Goal: Task Accomplishment & Management: Use online tool/utility

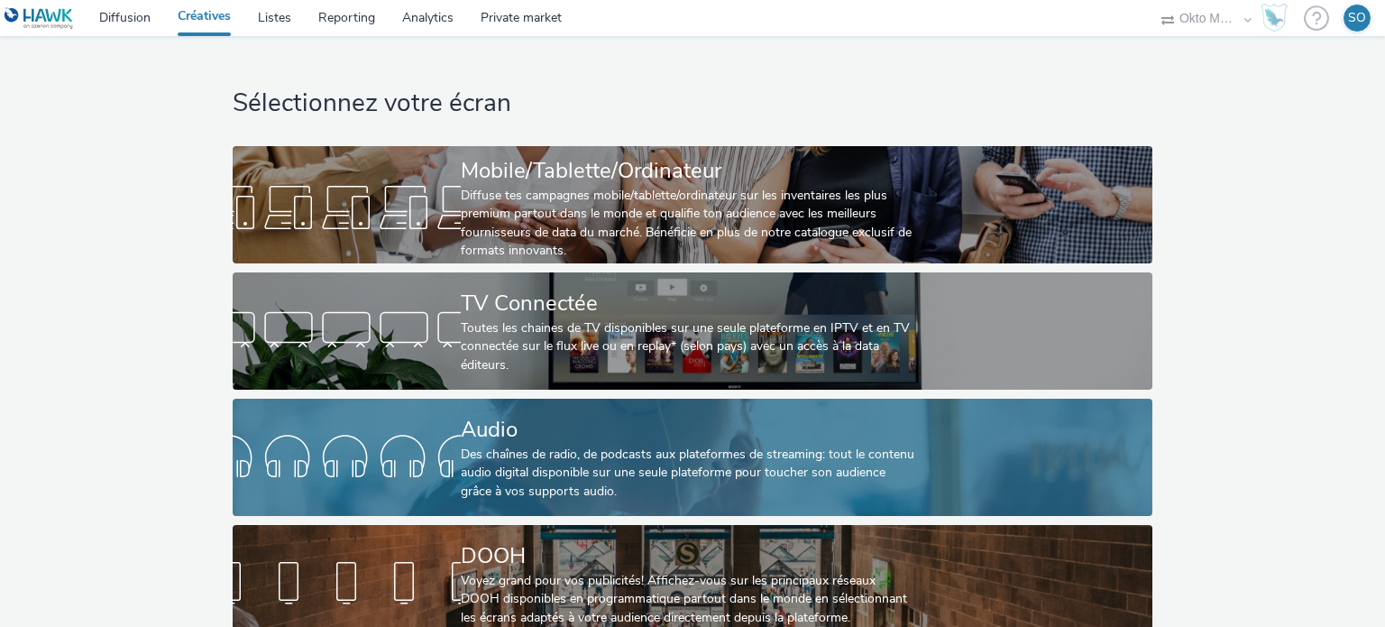
click at [498, 436] on div "Audio" at bounding box center [689, 430] width 456 height 32
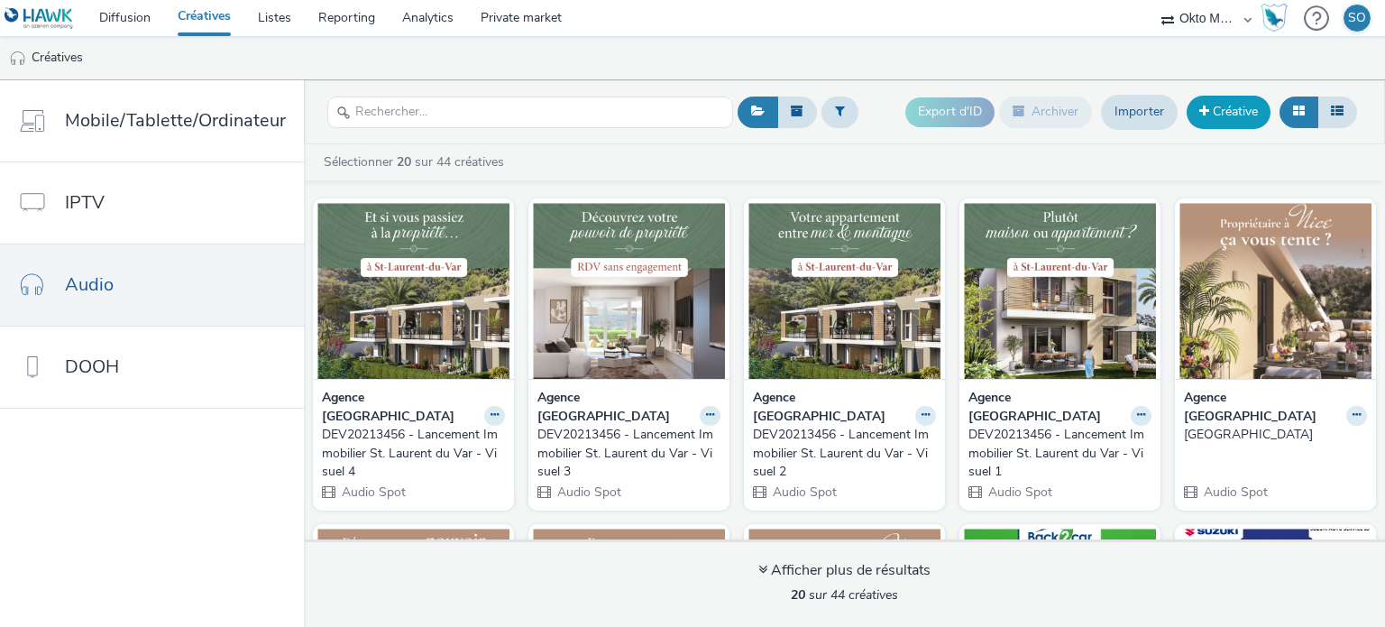
click at [1215, 115] on link "Créative" at bounding box center [1228, 112] width 84 height 32
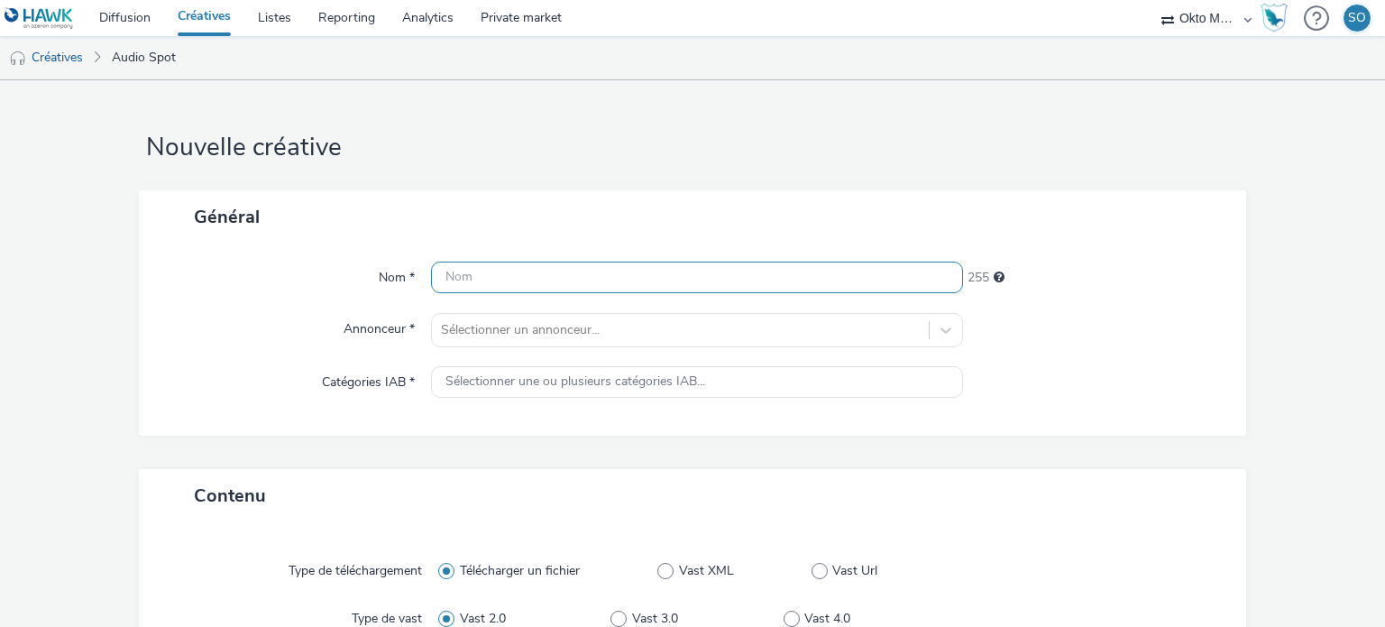
click at [527, 280] on input "text" at bounding box center [696, 277] width 531 height 32
click at [541, 321] on div "Sélectionner un annonceur..." at bounding box center [696, 330] width 531 height 34
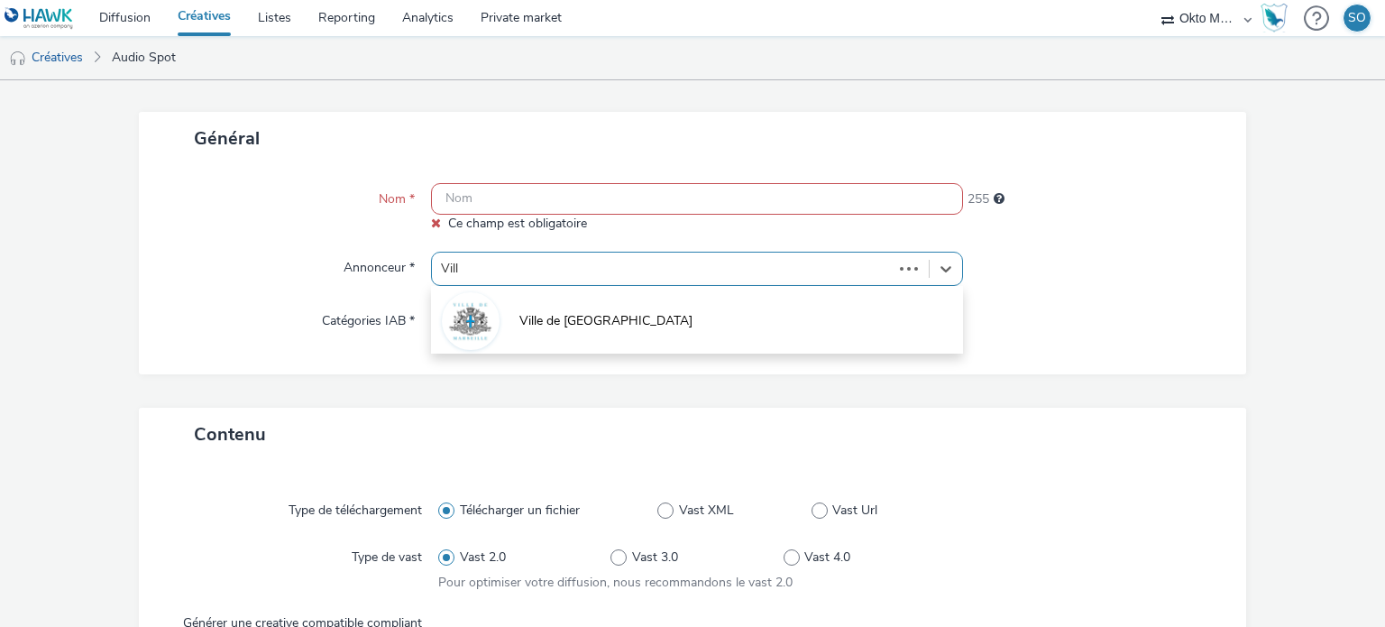
type input "Ville"
click at [545, 319] on span "Ville de [GEOGRAPHIC_DATA]" at bounding box center [605, 321] width 173 height 18
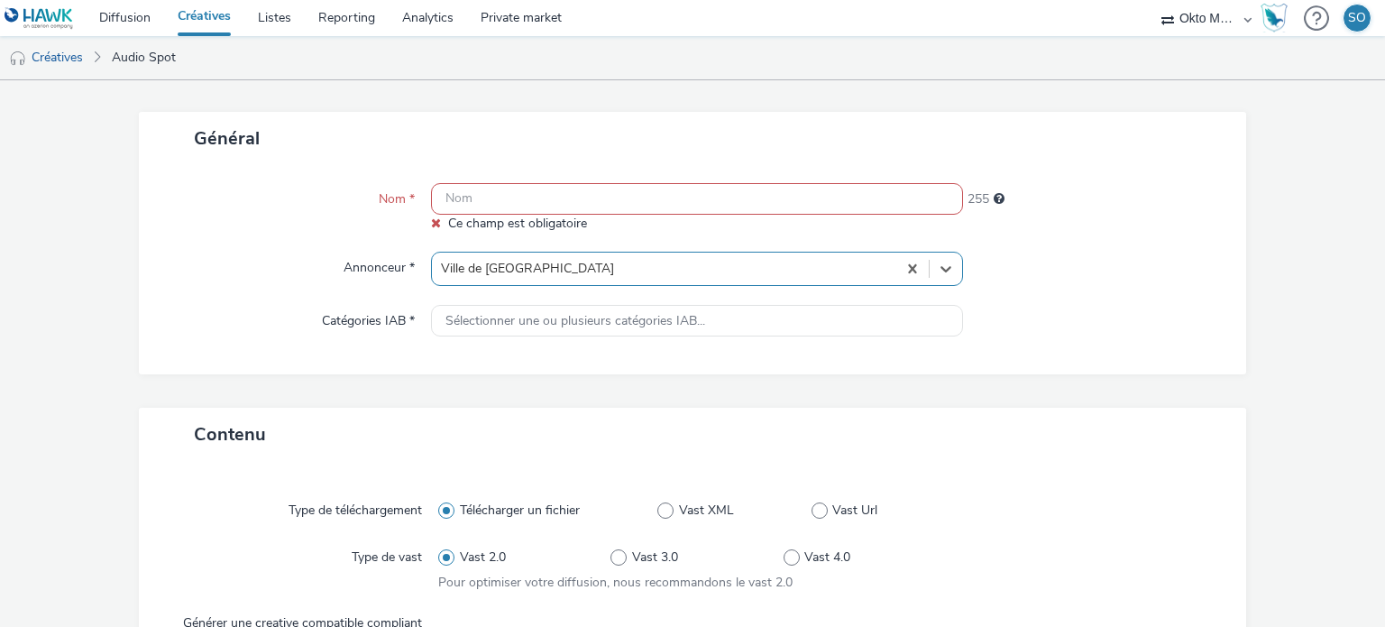
type input "[URL][DOMAIN_NAME]"
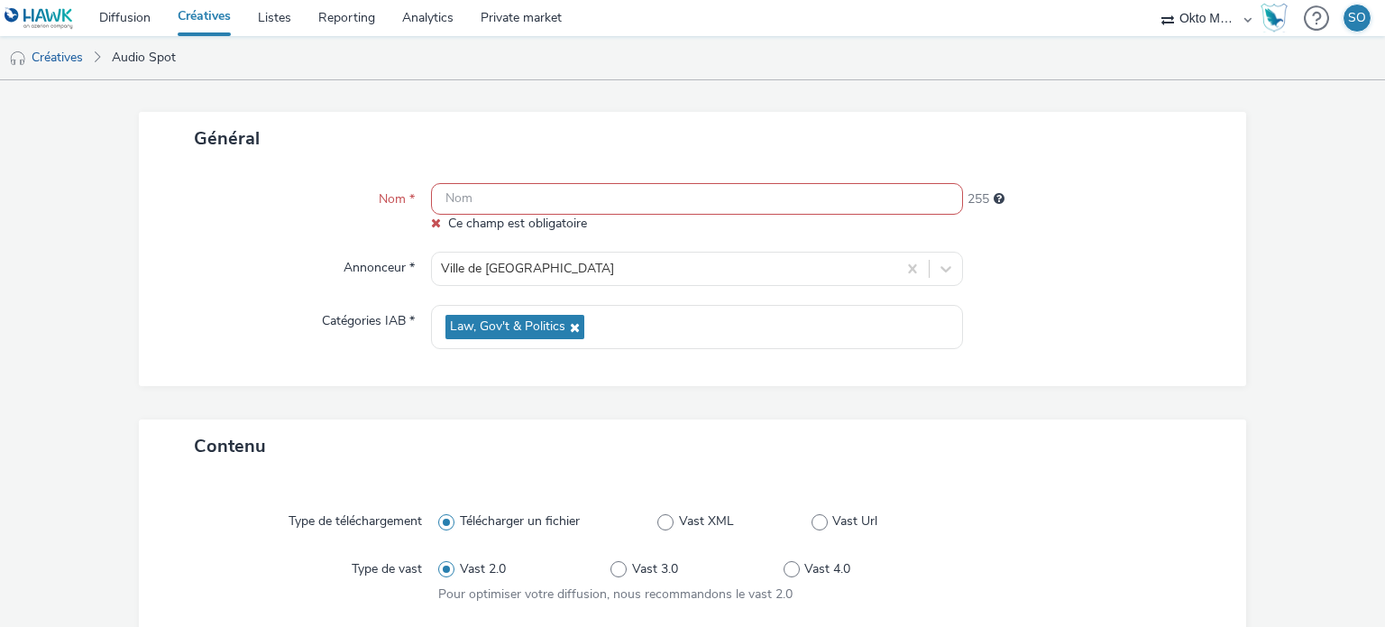
click at [516, 205] on input "text" at bounding box center [696, 199] width 531 height 32
click at [467, 203] on input "text" at bounding box center [696, 199] width 531 height 32
paste input "Journée des métiers de la défense et de la sécurité"
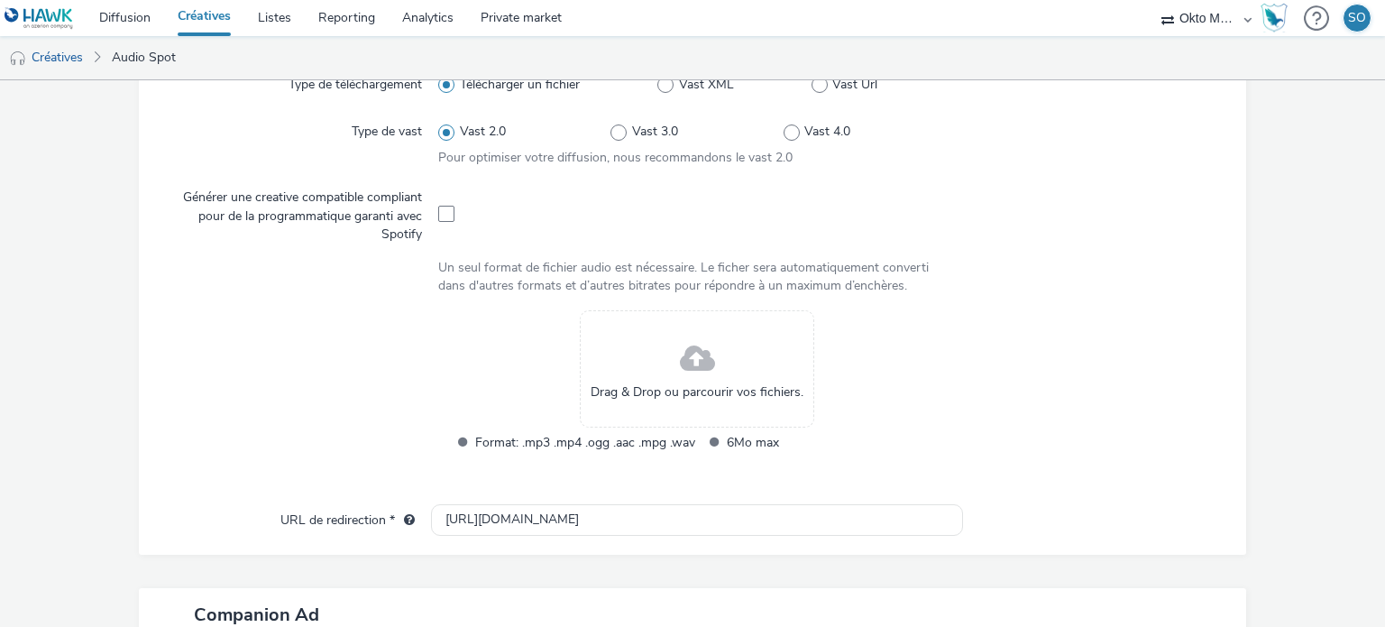
scroll to position [529, 0]
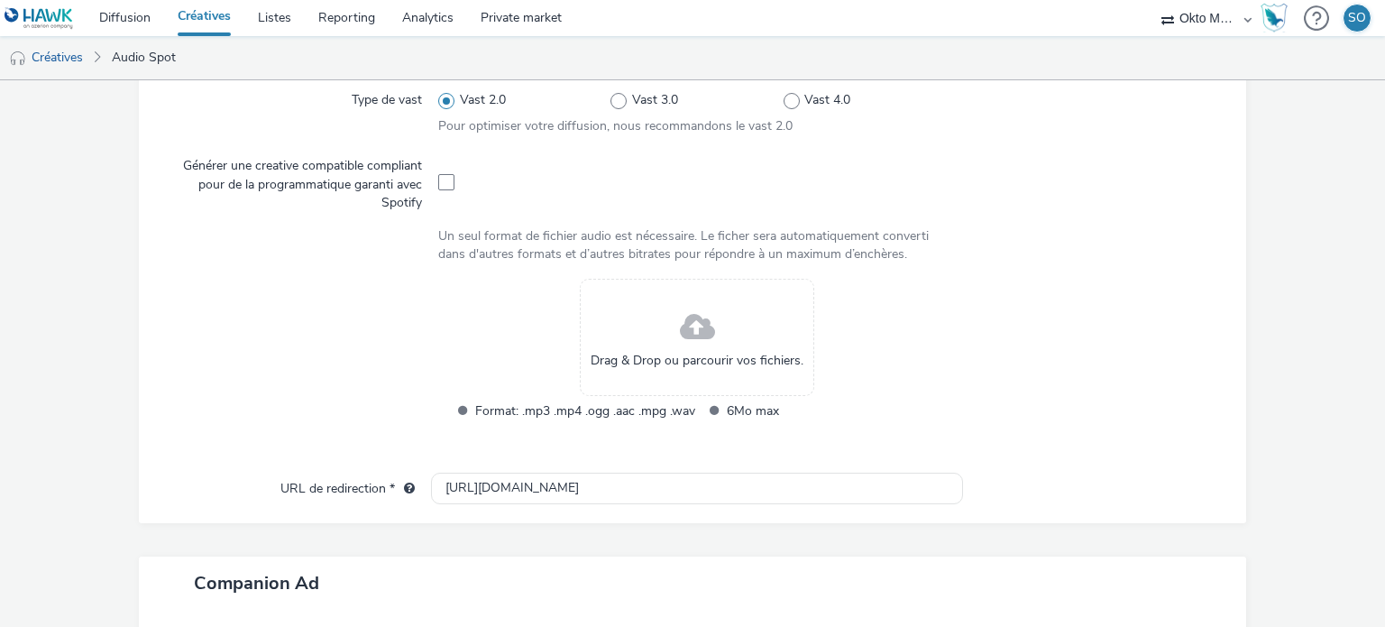
type input "Journée des métiers de la défense et de la sécurité"
click at [649, 331] on div "Drag & Drop ou parcourir vos fichiers." at bounding box center [697, 337] width 234 height 117
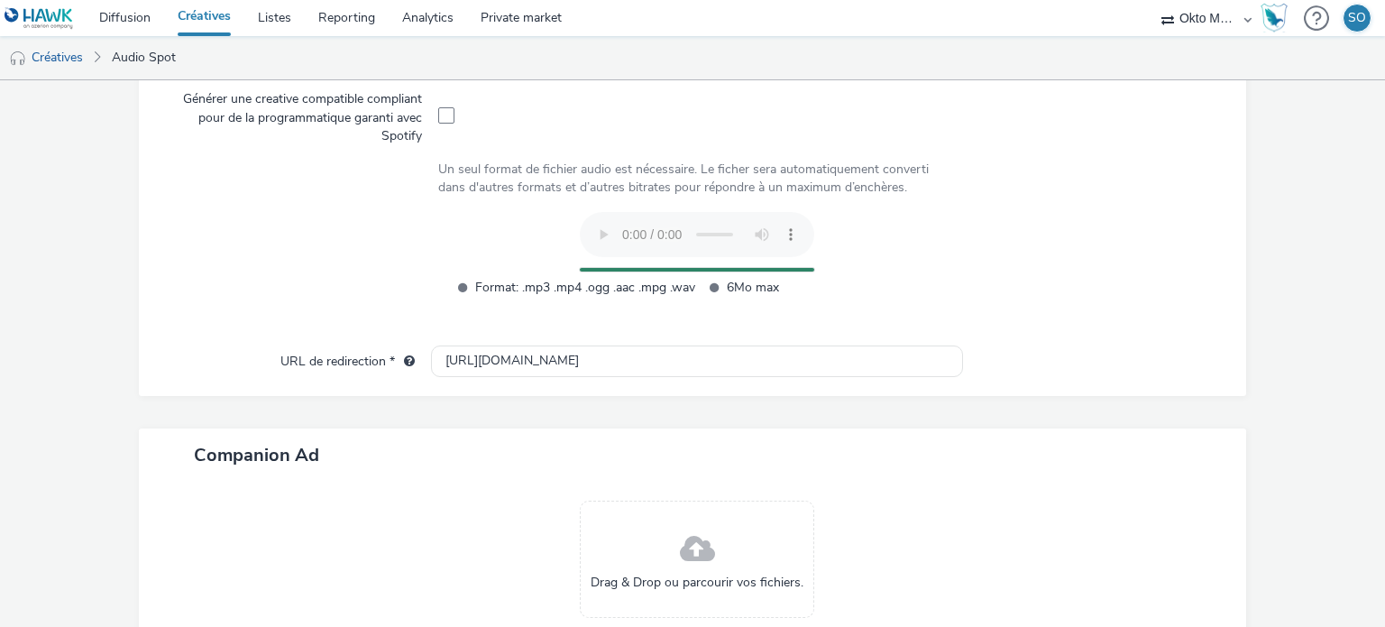
scroll to position [709, 0]
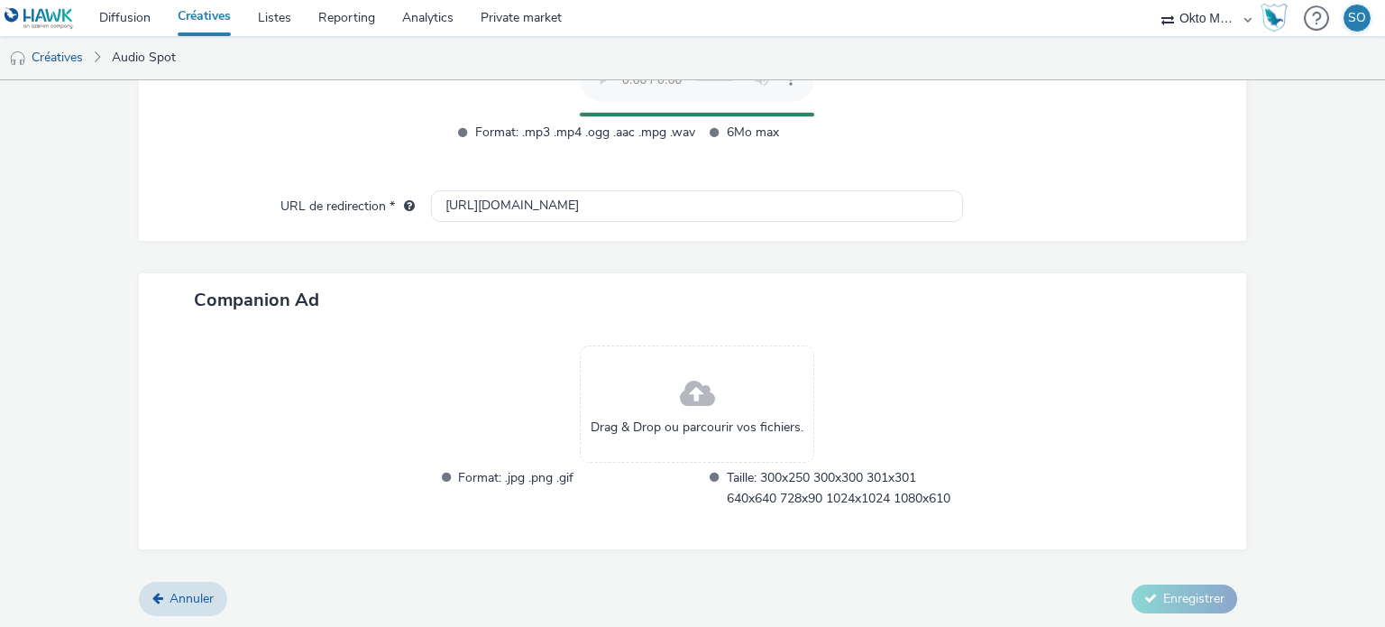
click at [645, 397] on div "Drag & Drop ou parcourir vos fichiers." at bounding box center [697, 403] width 234 height 117
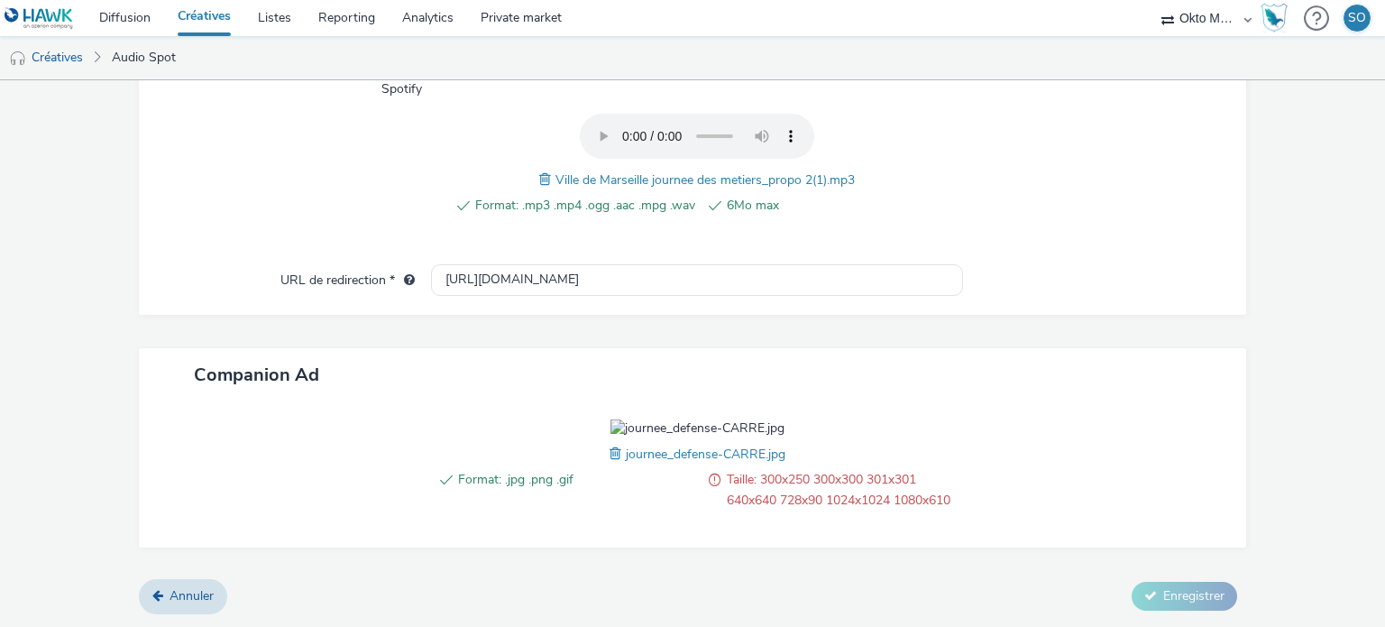
scroll to position [743, 0]
click at [631, 453] on span "journee_defense-CARRE.jpg" at bounding box center [706, 453] width 160 height 17
click at [610, 453] on span at bounding box center [617, 454] width 16 height 20
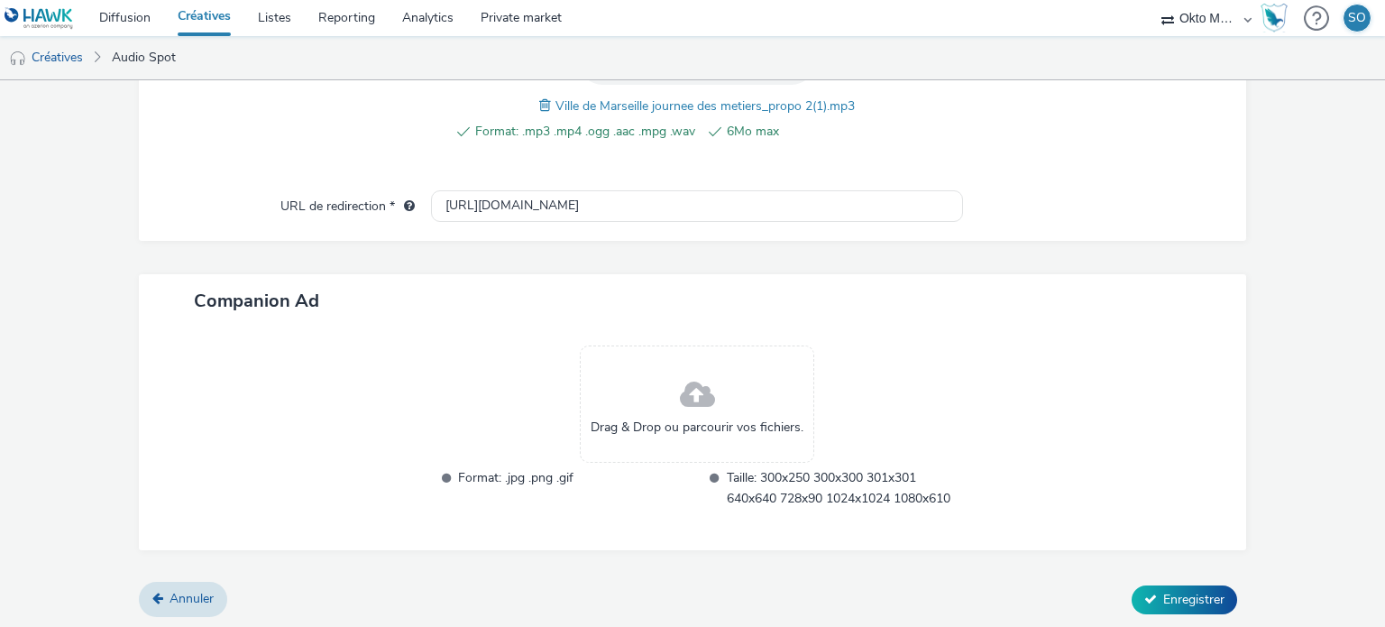
click at [617, 431] on span "Drag & Drop ou parcourir vos fichiers." at bounding box center [696, 427] width 213 height 18
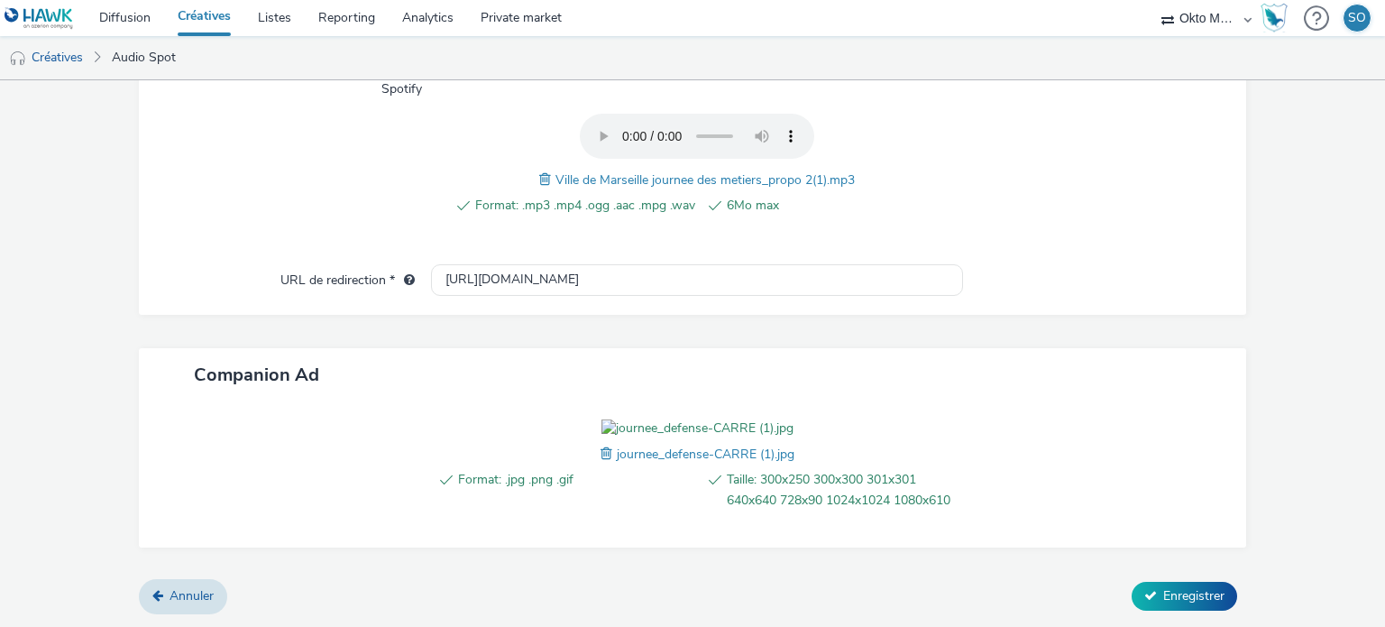
scroll to position [743, 0]
click at [1144, 590] on icon at bounding box center [1150, 595] width 13 height 13
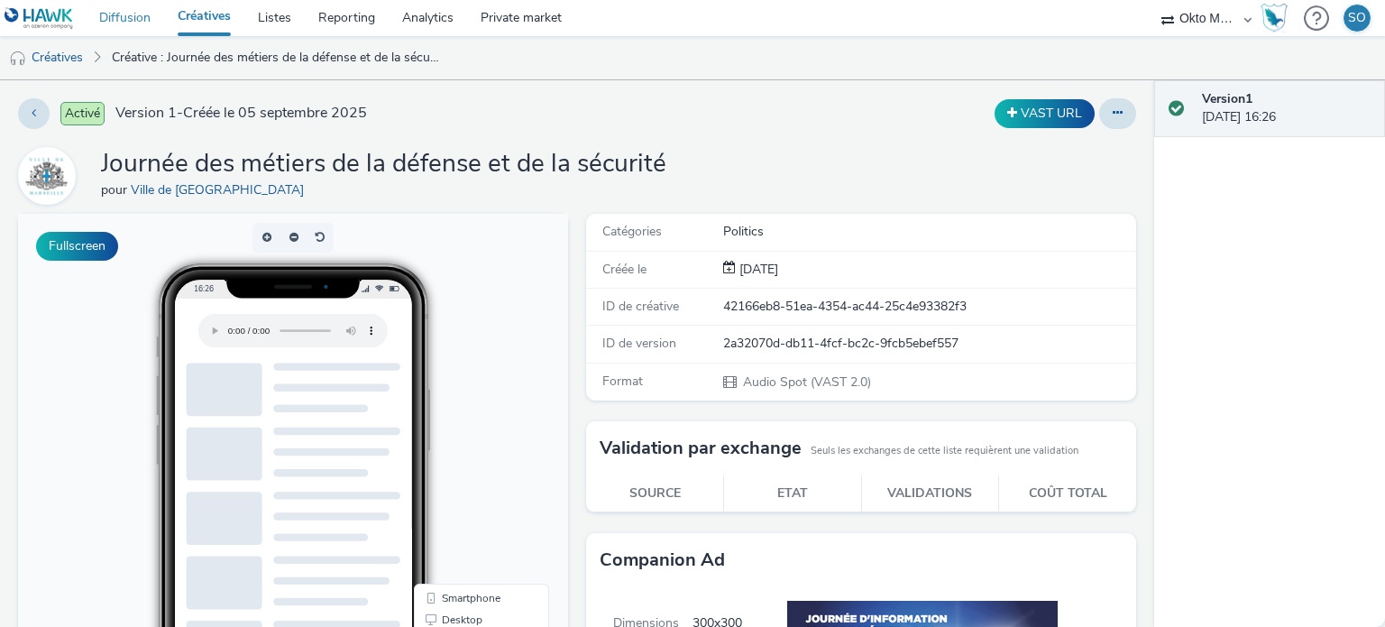
click at [123, 11] on link "Diffusion" at bounding box center [125, 18] width 78 height 36
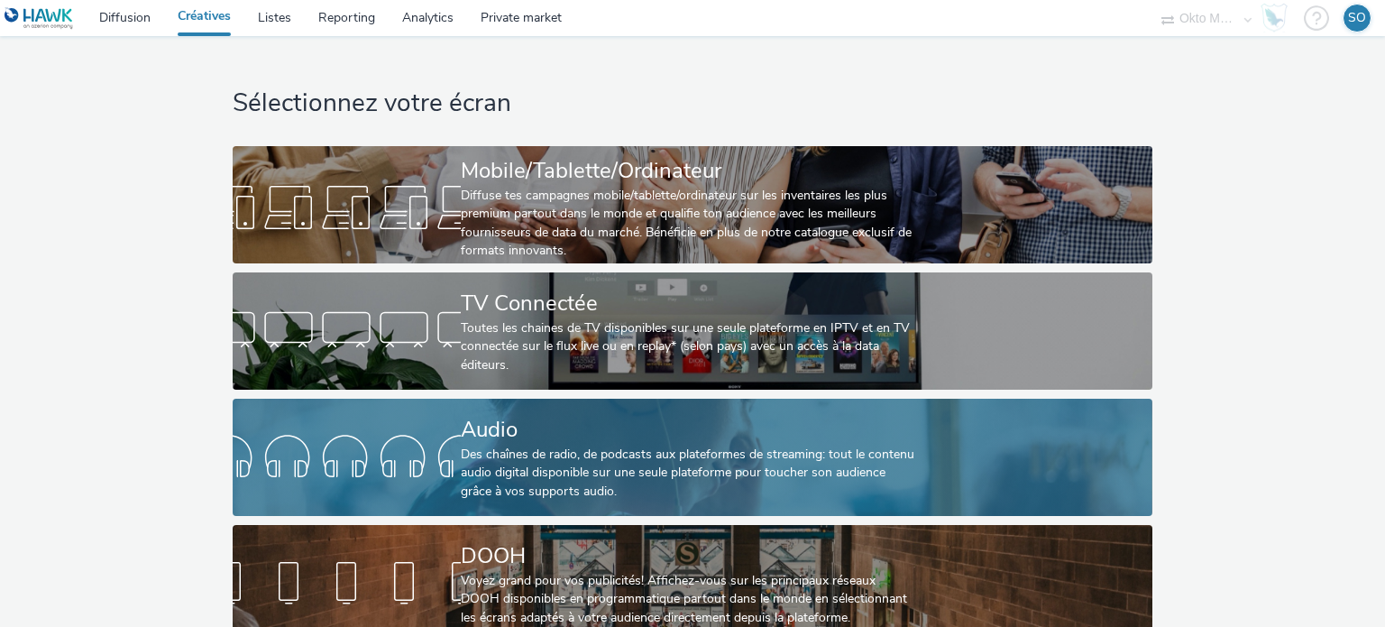
click at [552, 462] on div "Des chaînes de radio, de podcasts aux plateformes de streaming: tout le contenu…" at bounding box center [689, 472] width 456 height 55
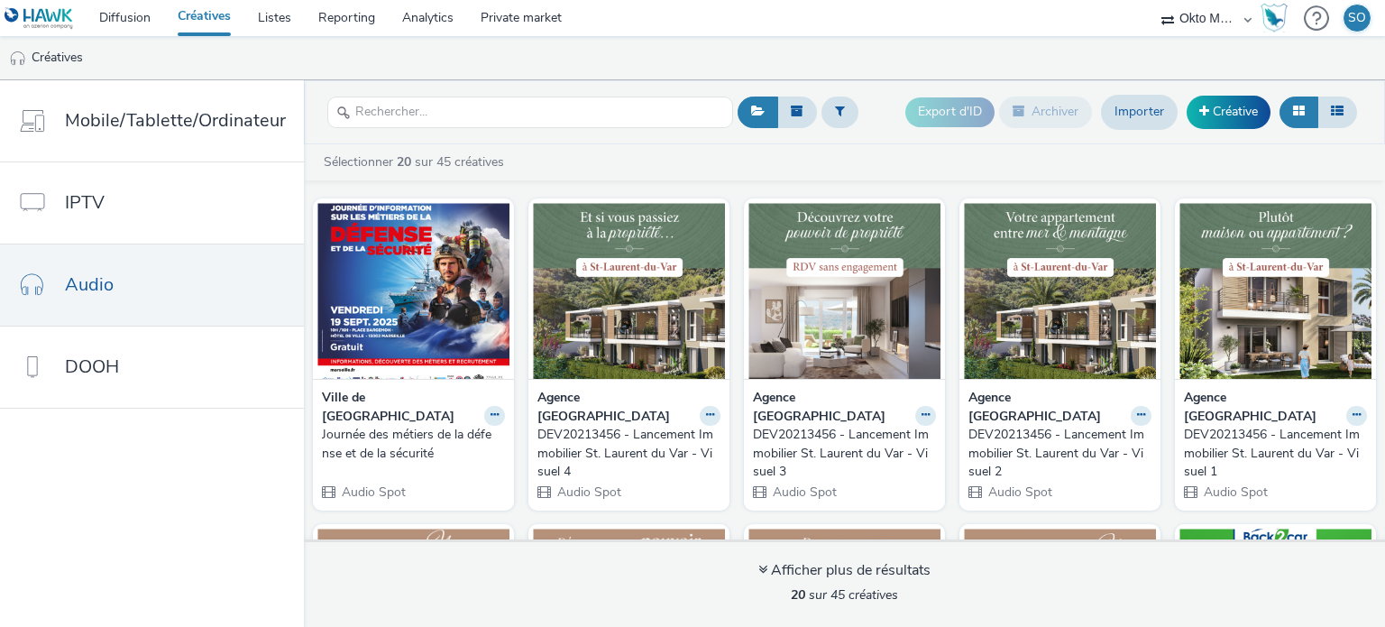
click at [389, 381] on div "Ville de Marseille Journée des métiers de la défense et de la sécurité Audio Sp…" at bounding box center [413, 445] width 201 height 132
click at [399, 344] on img at bounding box center [413, 291] width 192 height 176
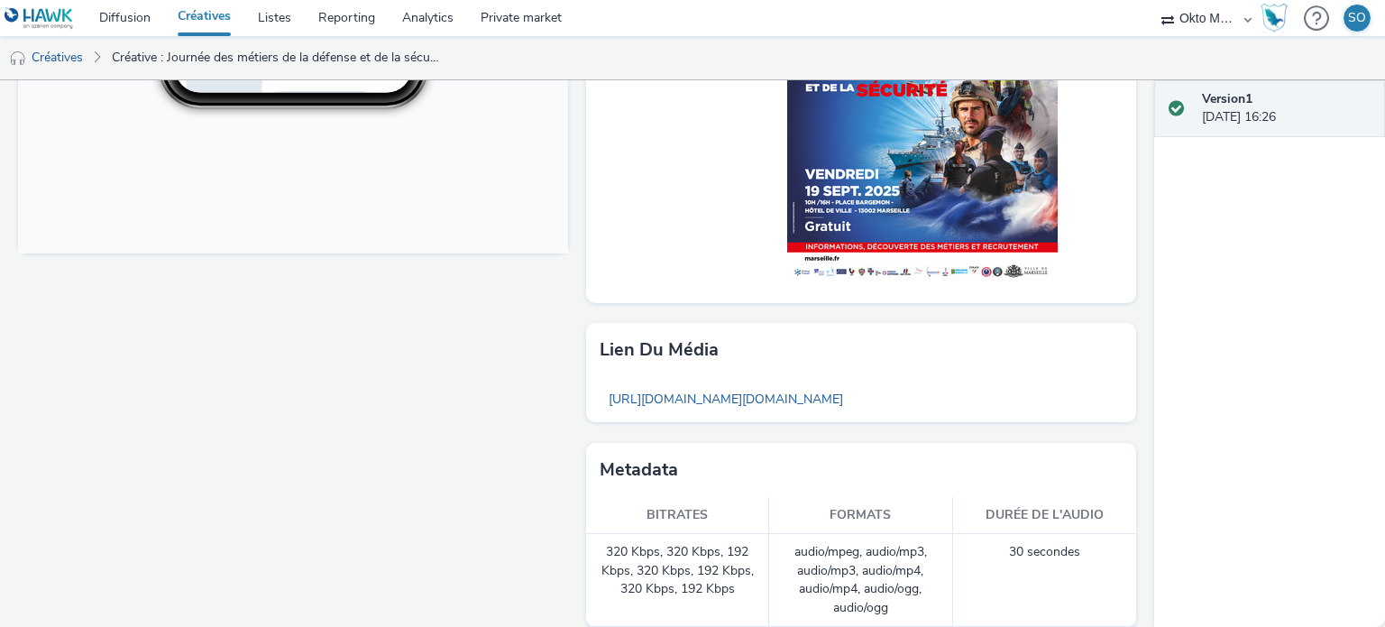
scroll to position [717, 0]
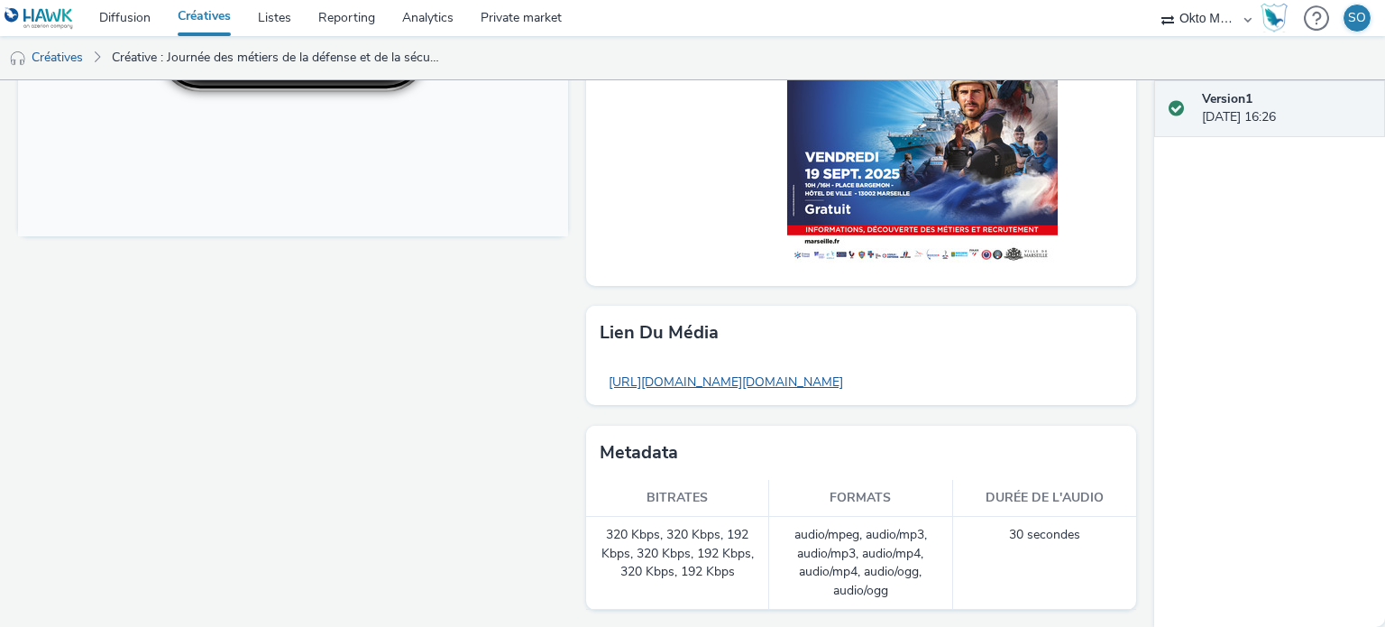
click at [717, 382] on link "[URL][DOMAIN_NAME][DOMAIN_NAME]" at bounding box center [725, 381] width 252 height 35
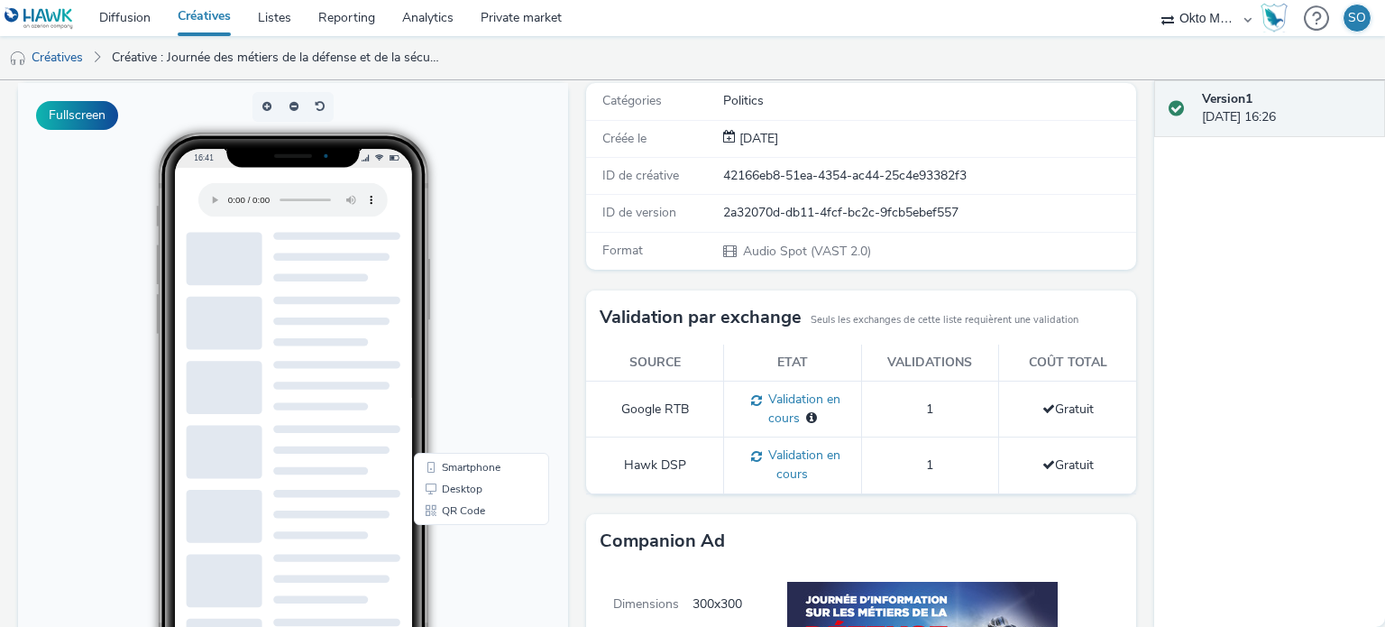
scroll to position [0, 0]
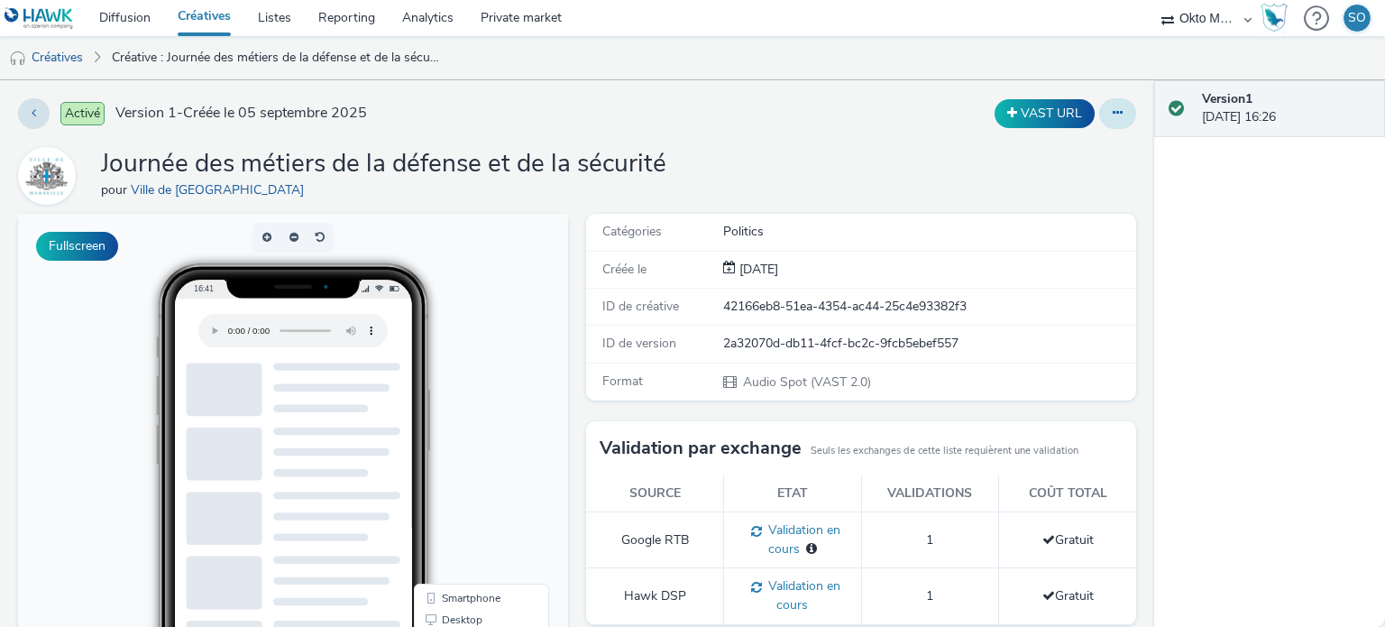
click at [1099, 112] on button at bounding box center [1117, 113] width 37 height 31
click at [1073, 142] on link "Modifier" at bounding box center [1068, 150] width 135 height 36
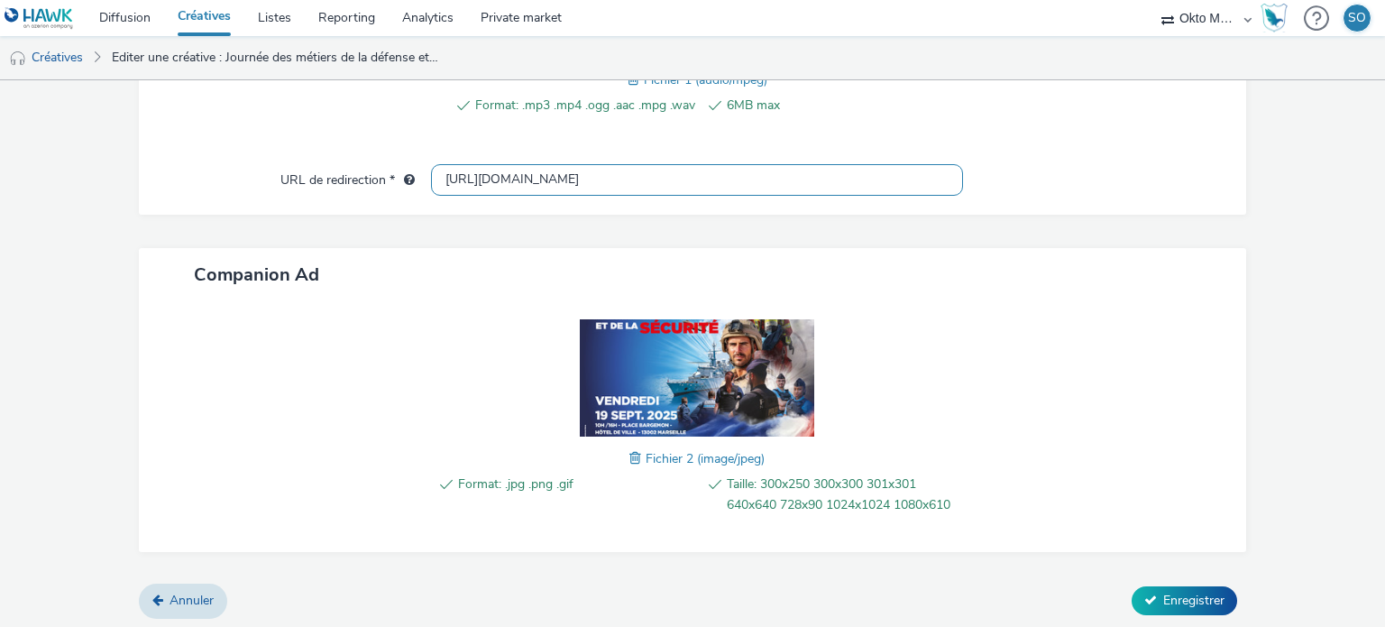
drag, startPoint x: 542, startPoint y: 176, endPoint x: 412, endPoint y: 180, distance: 129.9
click at [412, 180] on div "URL de redirection * http://marseille.fr" at bounding box center [693, 180] width 1072 height 32
paste input "s://www.marseille.fr/actualites/forum-des-metiers-defense-et-securite"
type input "https://www.marseille.fr/actualites/forum-des-metiers-defense-et-securite"
click at [1185, 593] on span "Enregistrer" at bounding box center [1193, 599] width 61 height 17
